Goal: Navigation & Orientation: Understand site structure

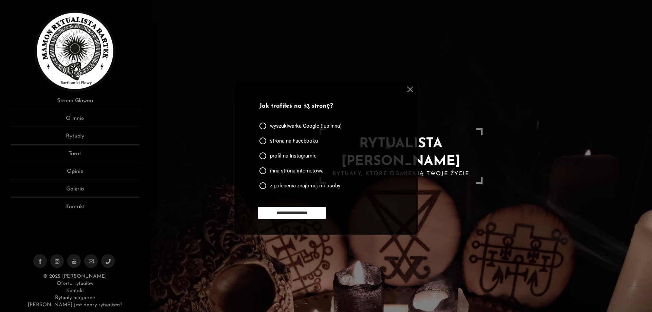
click at [410, 90] on img at bounding box center [410, 90] width 6 height 6
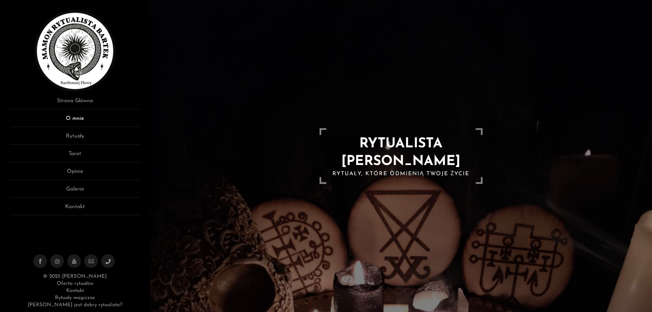
click at [78, 122] on link "O mnie" at bounding box center [75, 120] width 130 height 13
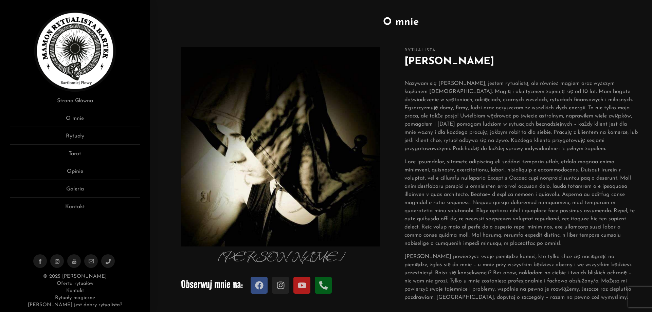
scroll to position [34, 0]
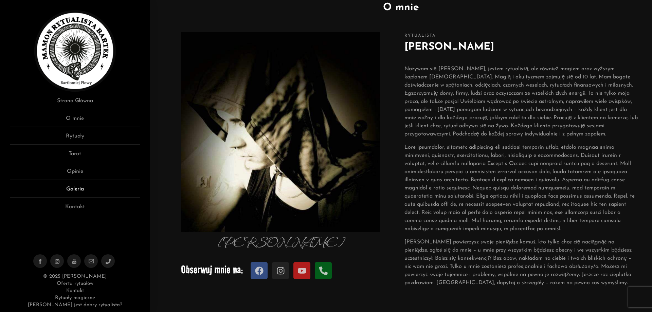
click at [80, 189] on link "Galeria" at bounding box center [75, 191] width 130 height 13
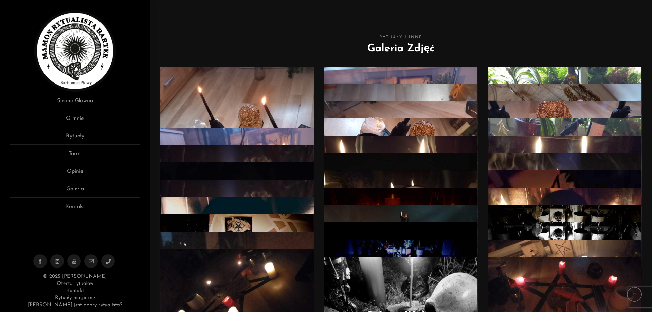
scroll to position [238, 0]
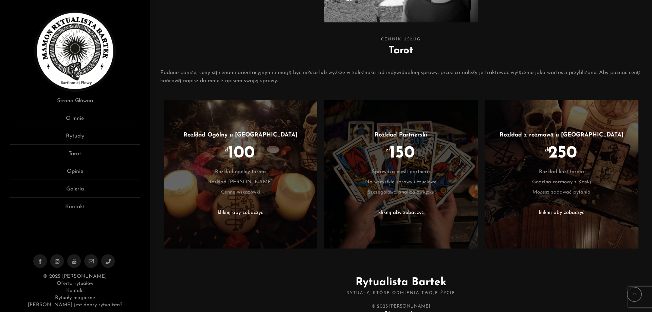
scroll to position [286, 0]
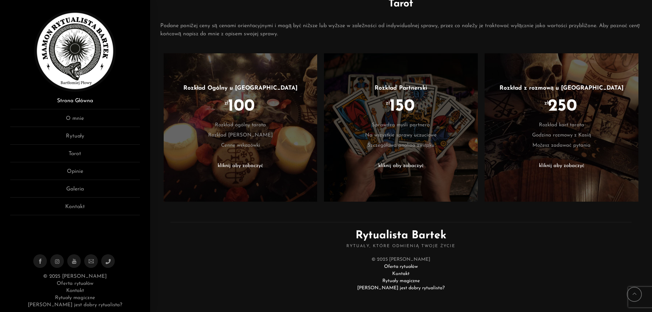
click at [78, 100] on link "Strona Główna" at bounding box center [75, 103] width 130 height 13
